Goal: Task Accomplishment & Management: Use online tool/utility

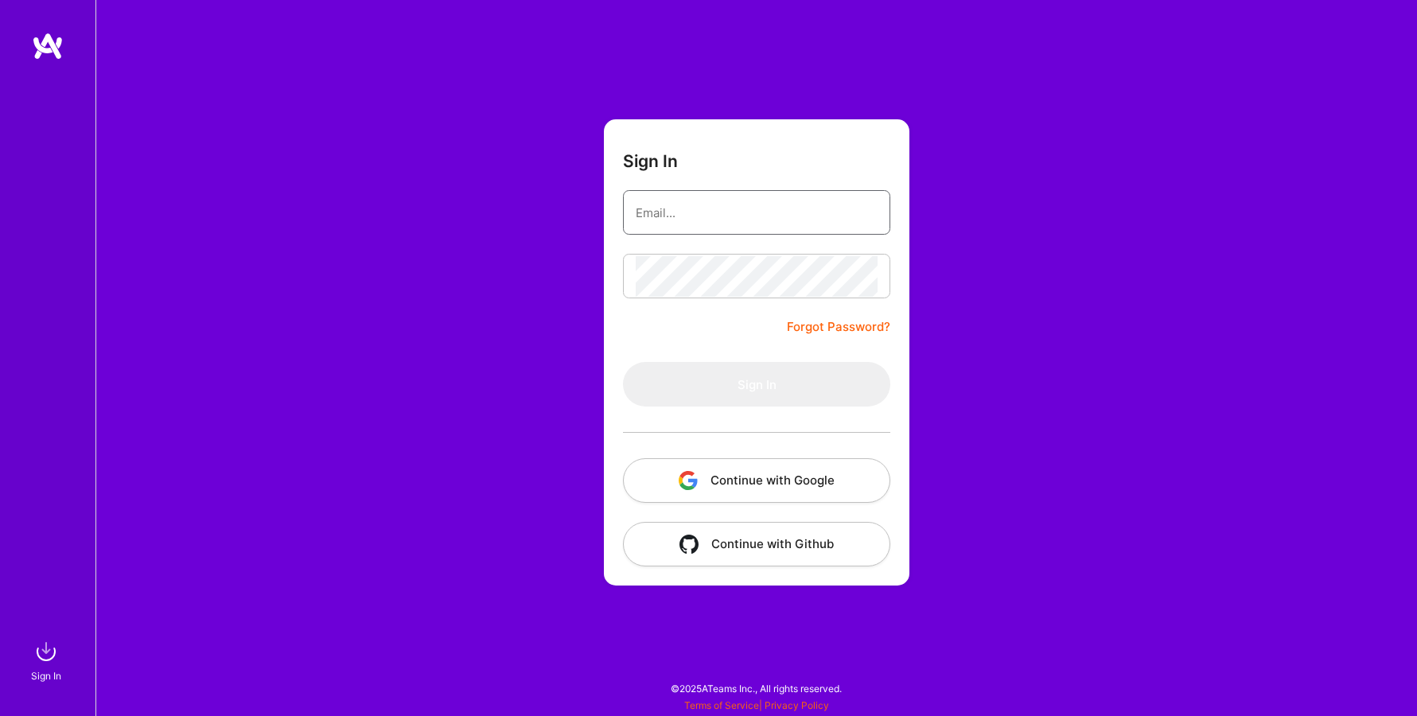
click at [719, 202] on input "email" at bounding box center [756, 212] width 242 height 41
type input "[EMAIL_ADDRESS][DOMAIN_NAME]"
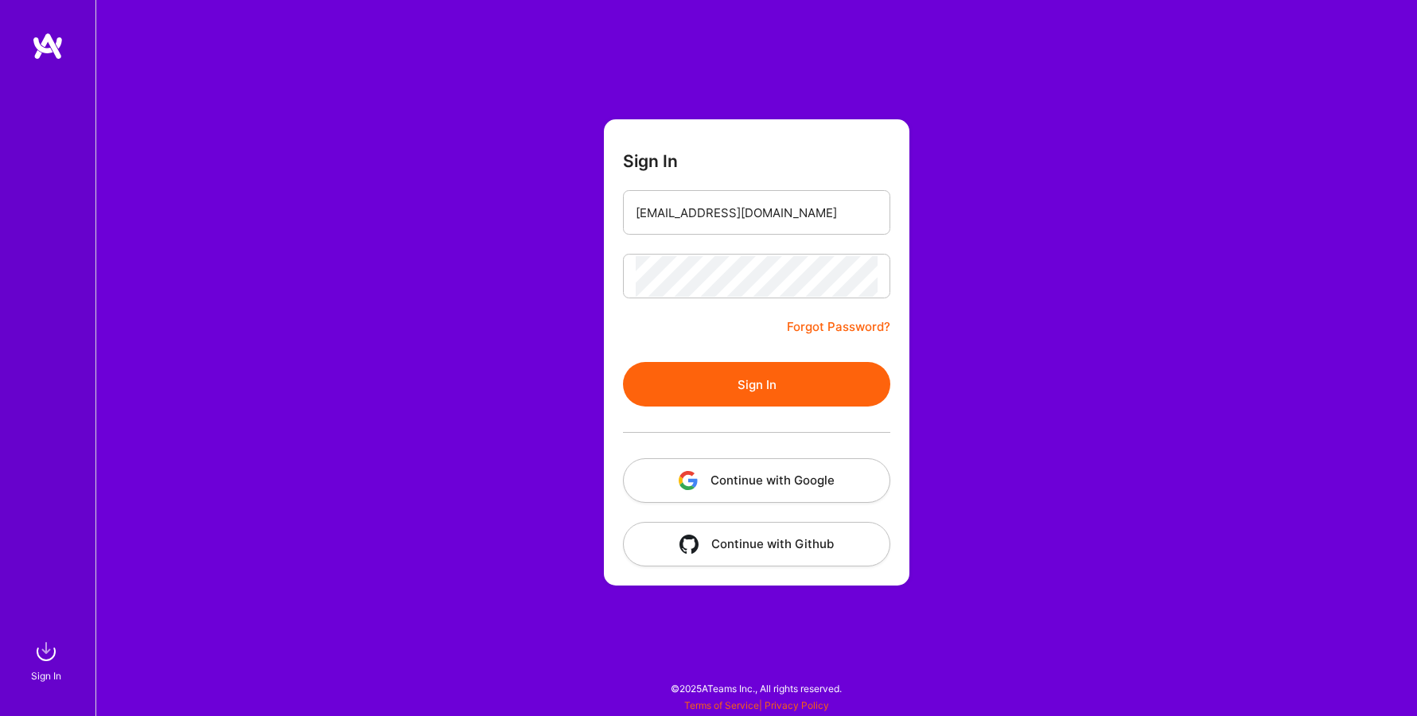
click at [748, 383] on button "Sign In" at bounding box center [756, 384] width 267 height 45
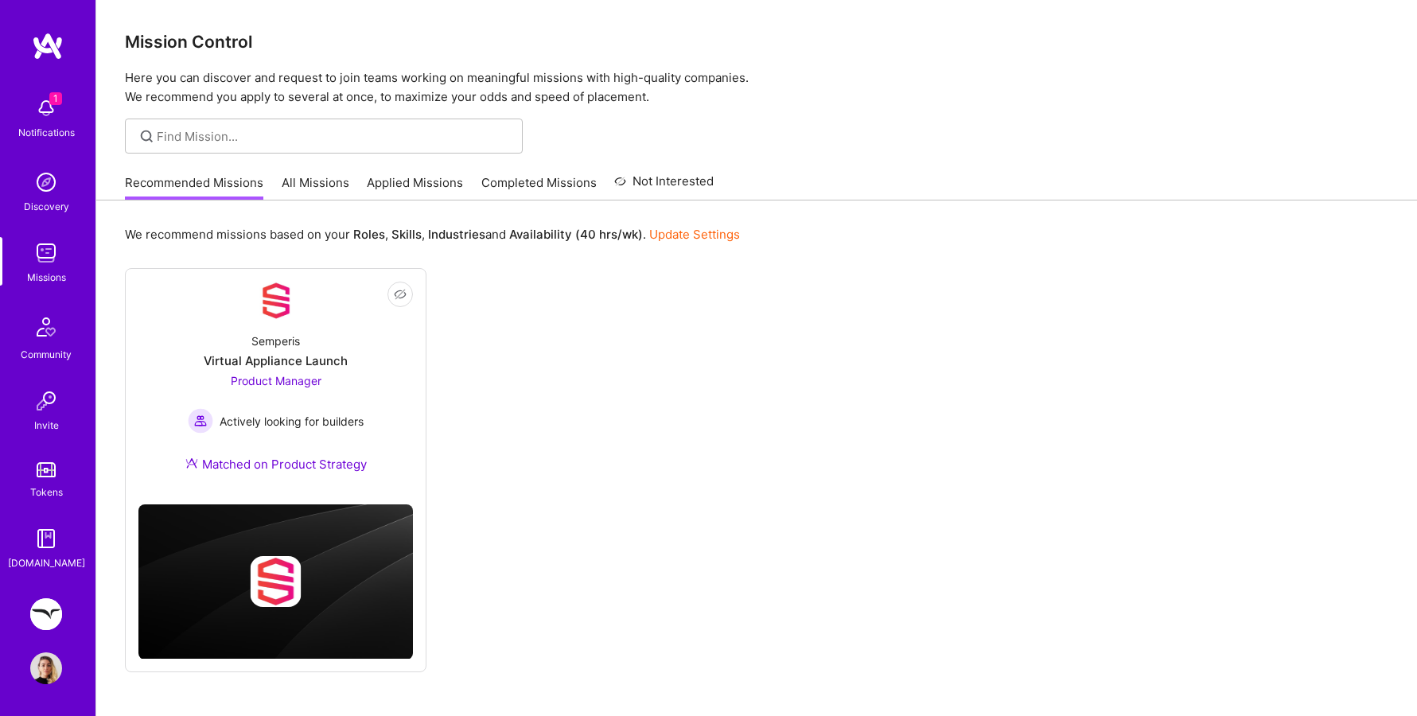
click at [49, 604] on img at bounding box center [46, 614] width 32 height 32
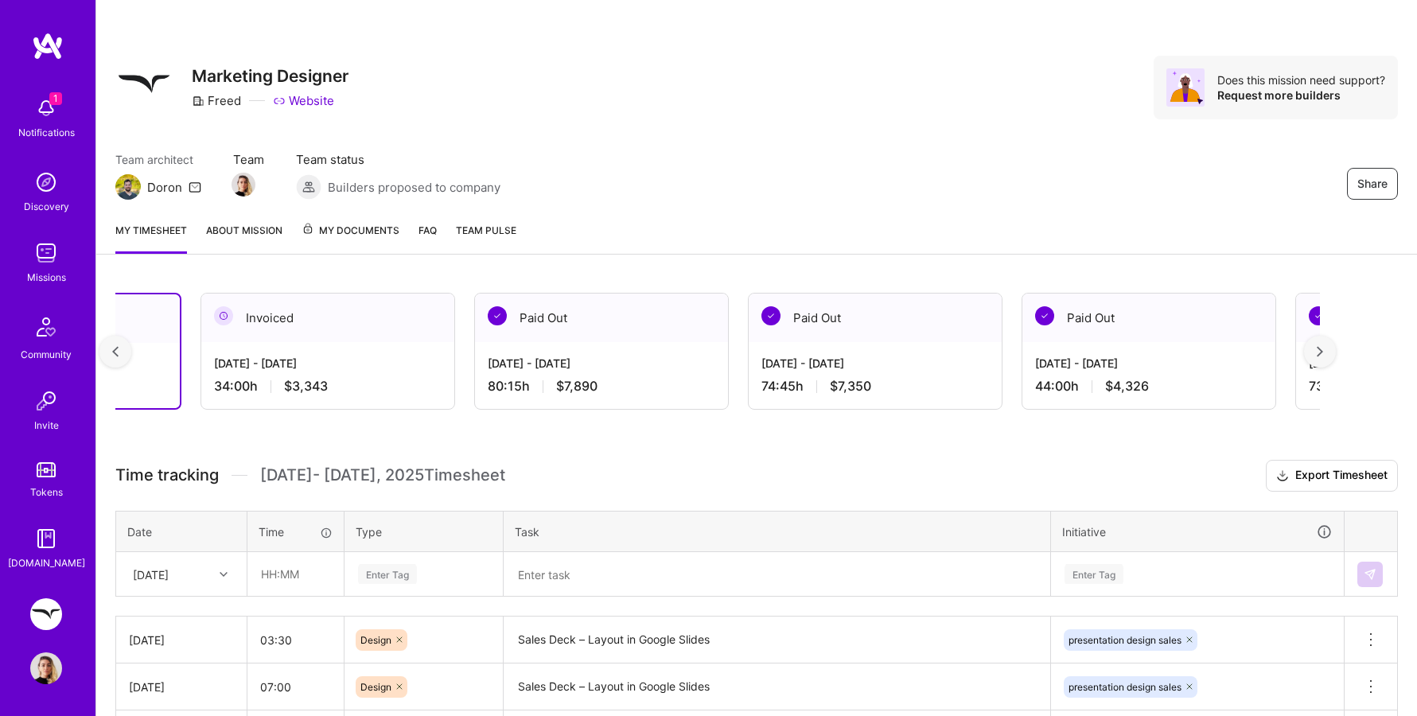
scroll to position [0, 190]
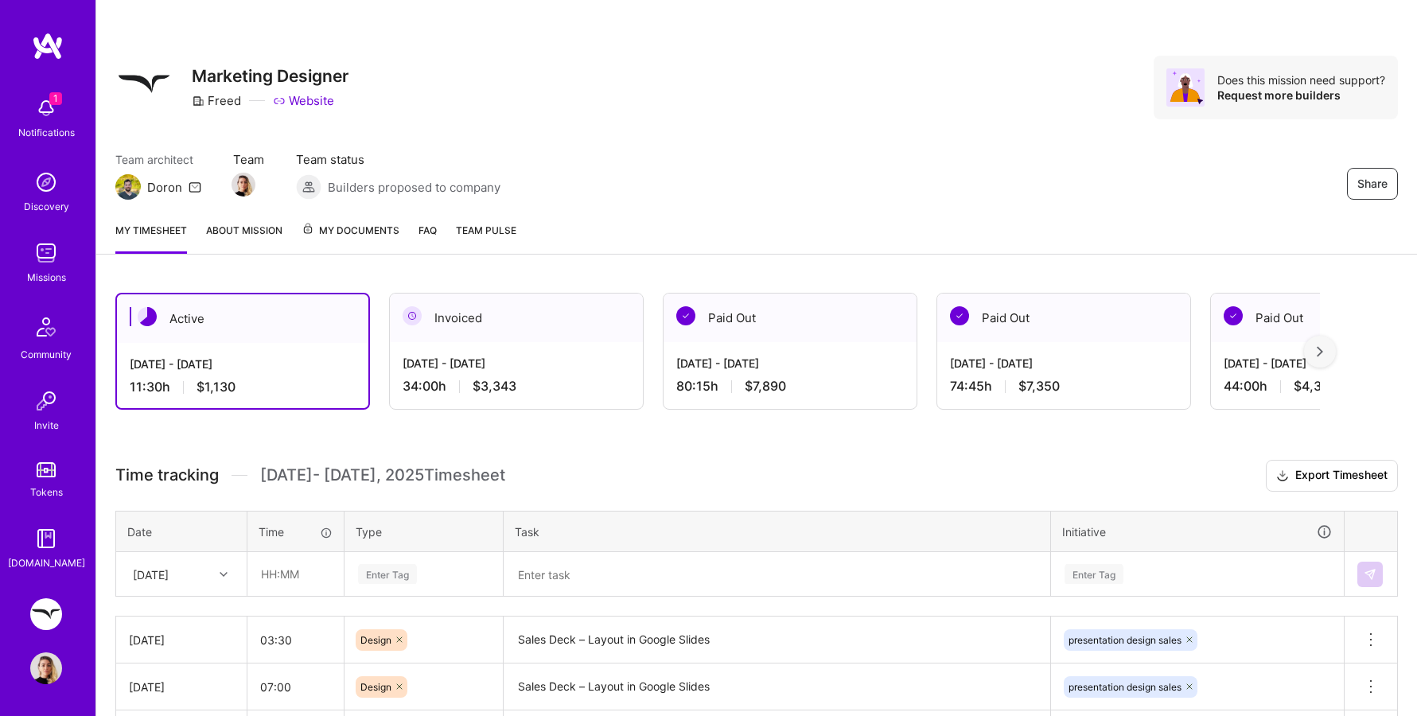
click at [340, 370] on div "[DATE] - [DATE]" at bounding box center [243, 364] width 226 height 17
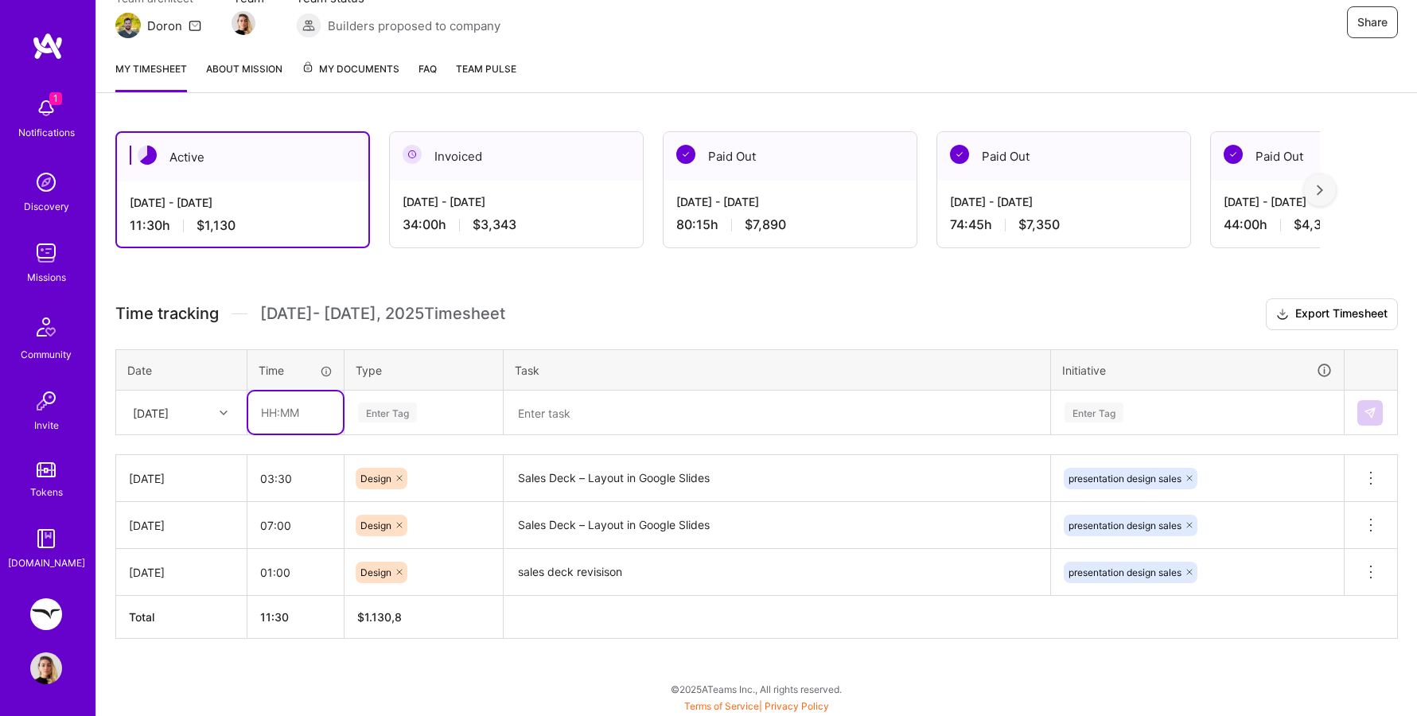
click at [293, 400] on input "text" at bounding box center [295, 412] width 95 height 42
click at [499, 399] on div "Enter Tag" at bounding box center [423, 412] width 157 height 41
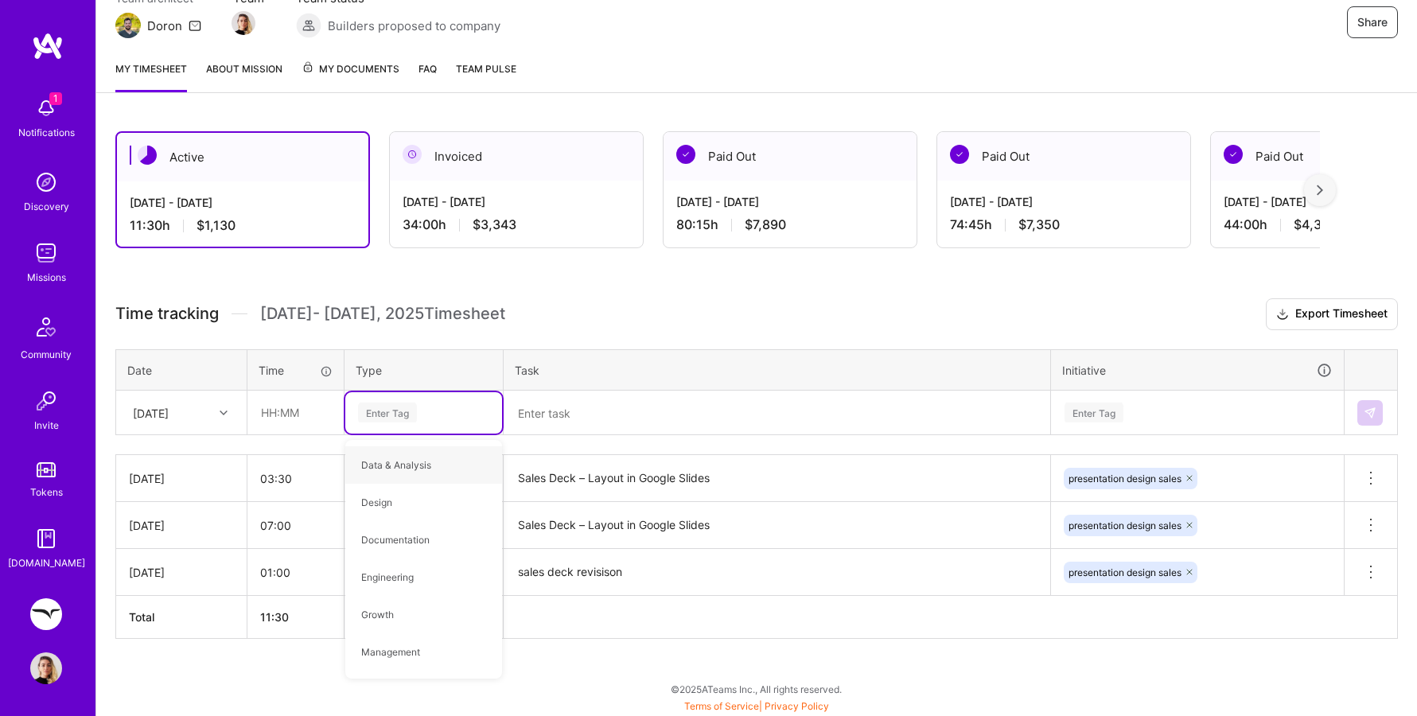
click at [996, 261] on div "Active [DATE] - [DATE] 11:30 h $1,130 Invoiced [DATE] - [DATE] 34:00 h $3,343 P…" at bounding box center [756, 414] width 1320 height 604
